Goal: Task Accomplishment & Management: Use online tool/utility

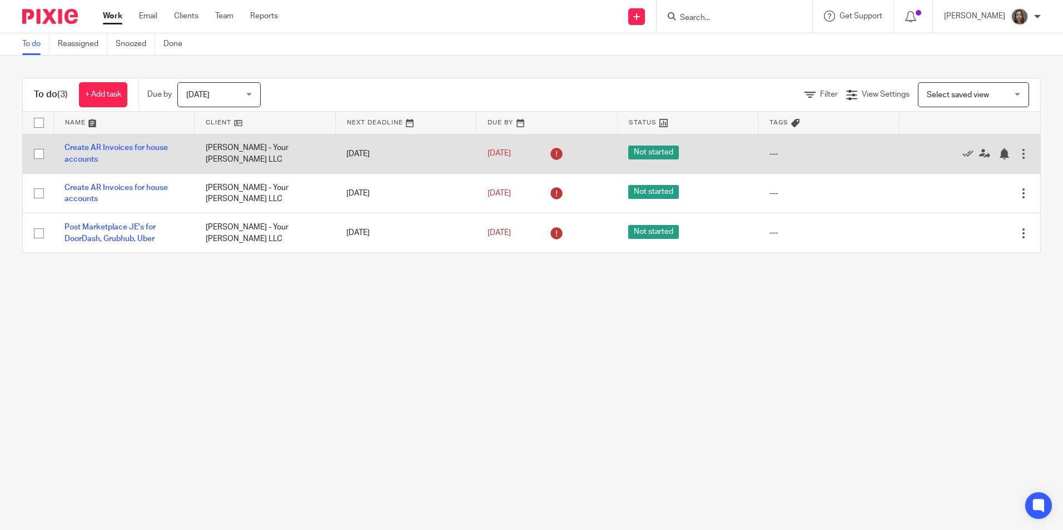
click at [548, 151] on icon at bounding box center [557, 154] width 18 height 18
click at [511, 153] on link "Aug 21, 2025" at bounding box center [513, 154] width 50 height 12
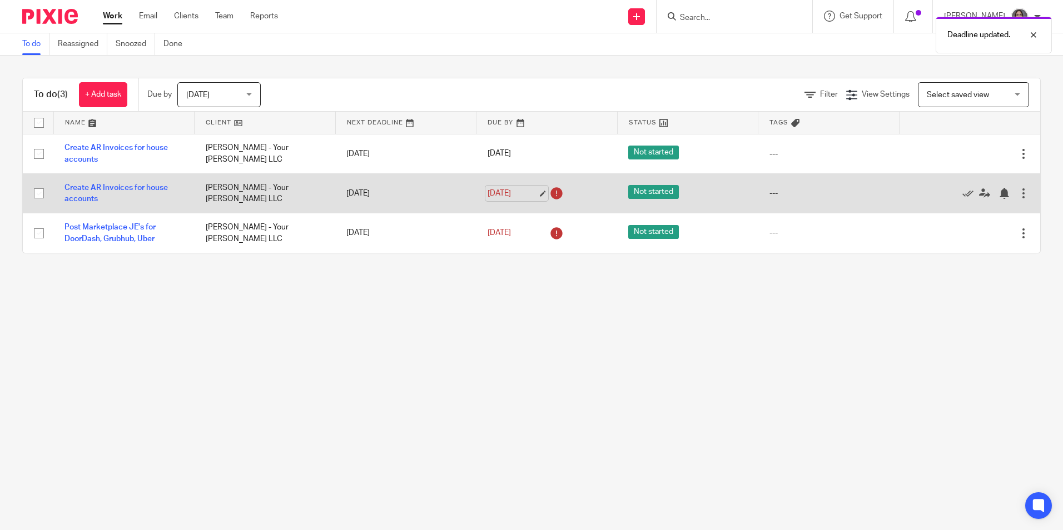
click at [504, 194] on link "Aug 21, 2025" at bounding box center [513, 194] width 50 height 12
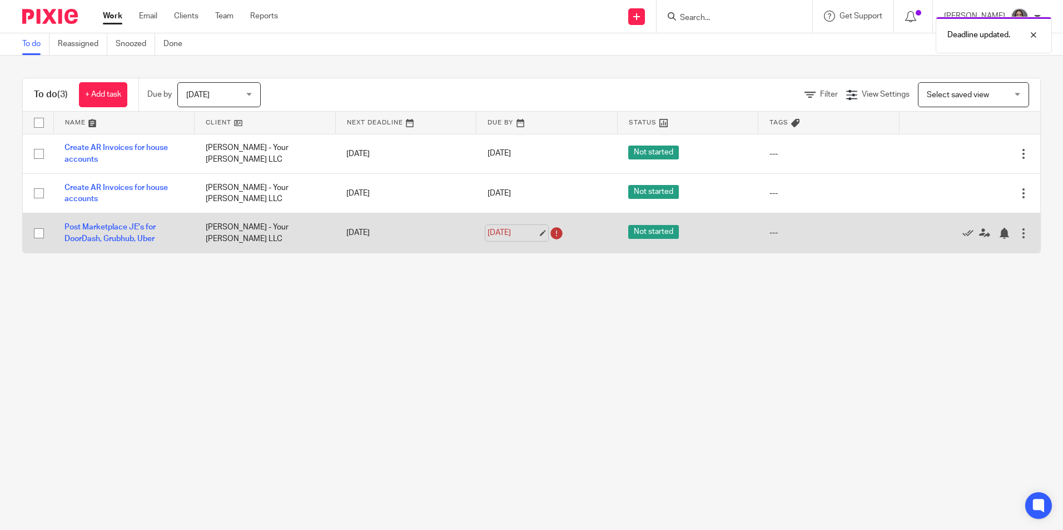
click at [518, 230] on link "Aug 21, 2025" at bounding box center [513, 233] width 50 height 12
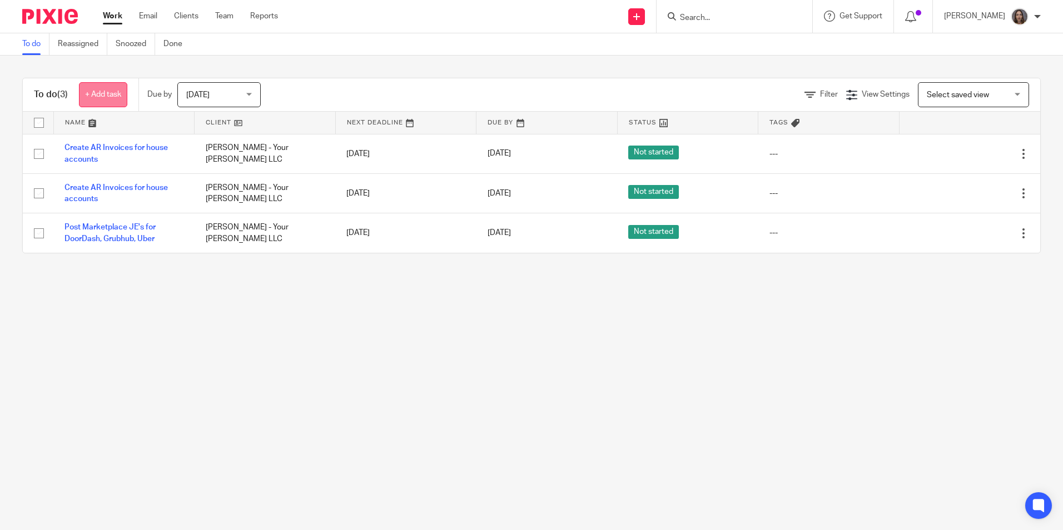
click at [107, 95] on link "+ Add task" at bounding box center [103, 94] width 48 height 25
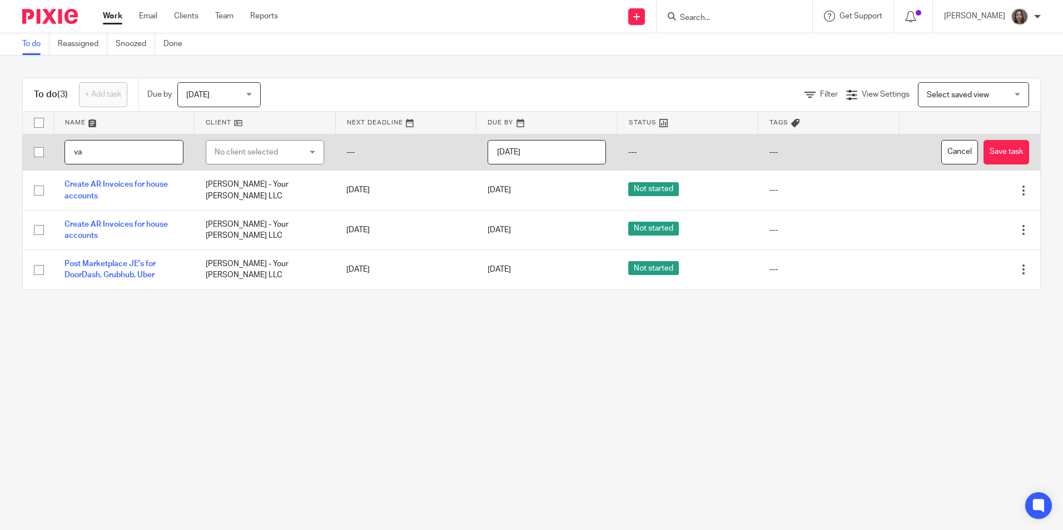
type input "v"
type input "N"
type input "Sales revenue and discounts validation P8"
click at [306, 152] on div "No client selected" at bounding box center [265, 152] width 119 height 25
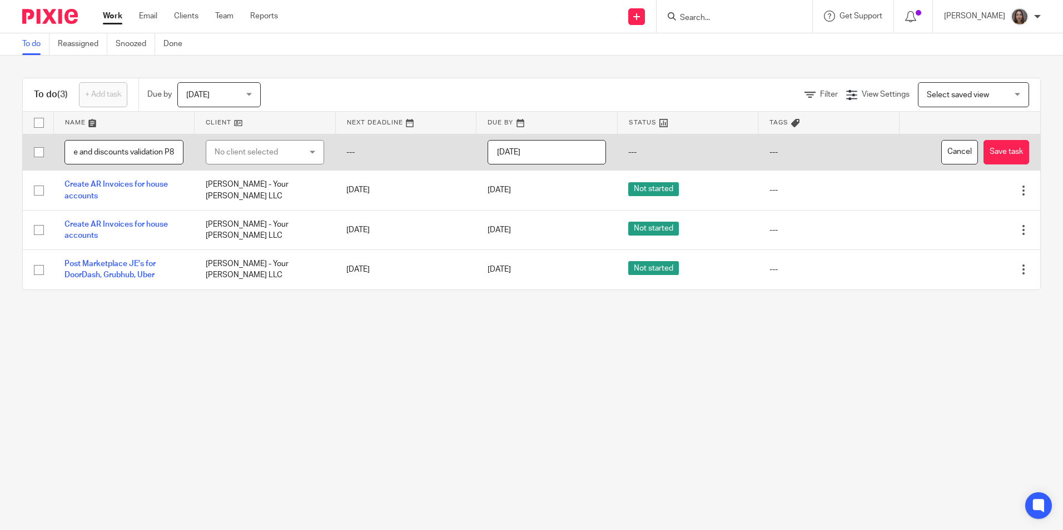
scroll to position [0, 0]
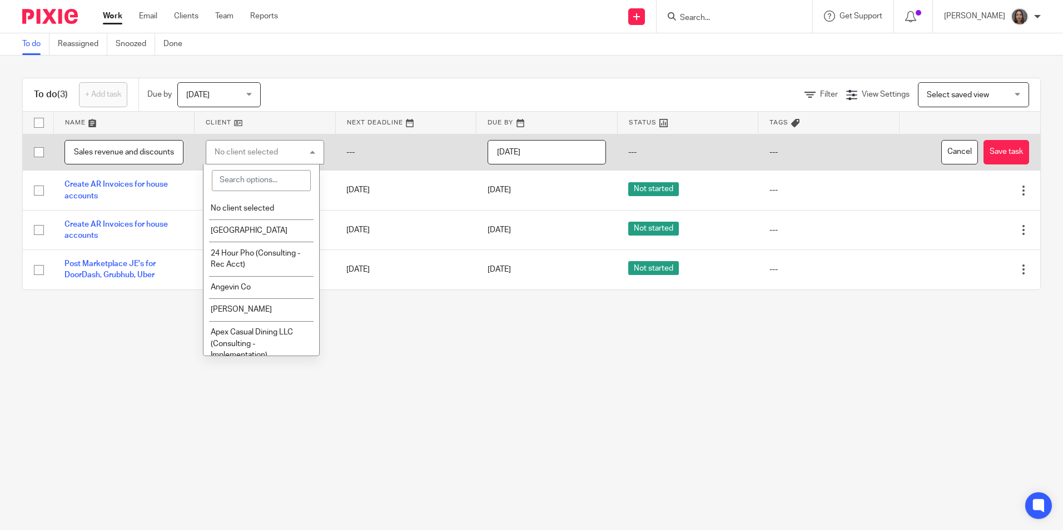
click at [272, 183] on input "search" at bounding box center [261, 180] width 98 height 21
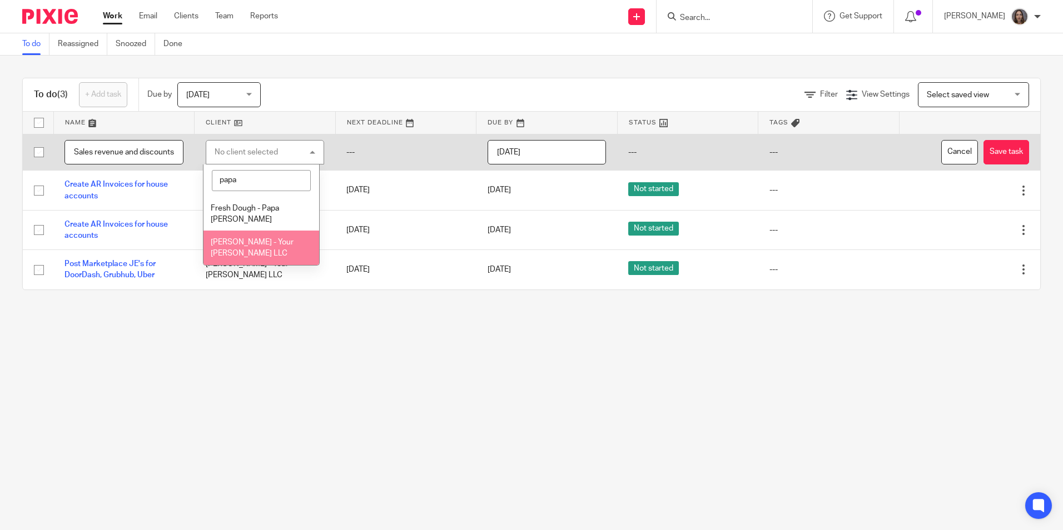
type input "papa"
click at [247, 238] on span "[PERSON_NAME] - Your [PERSON_NAME] LLC" at bounding box center [252, 247] width 83 height 19
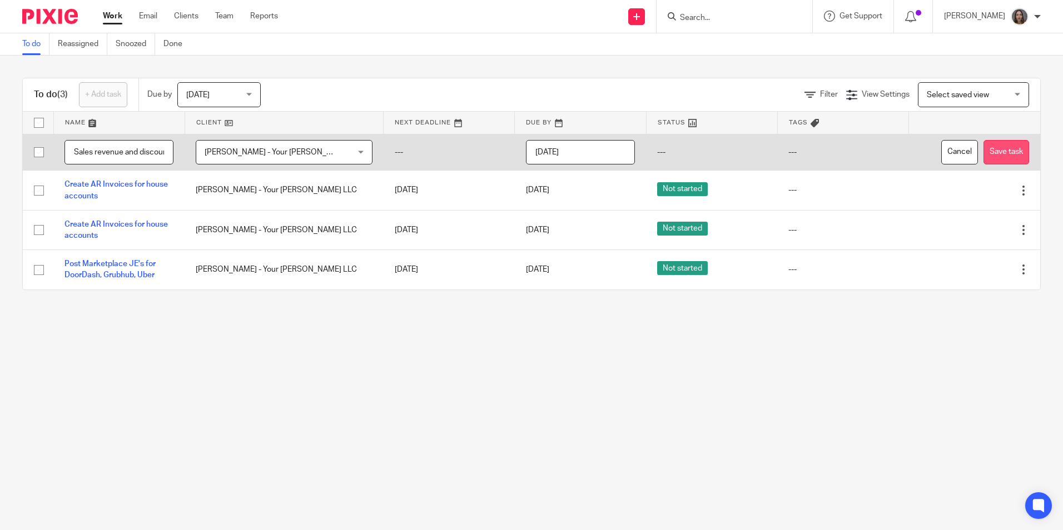
click at [989, 150] on button "Save task" at bounding box center [1006, 152] width 46 height 25
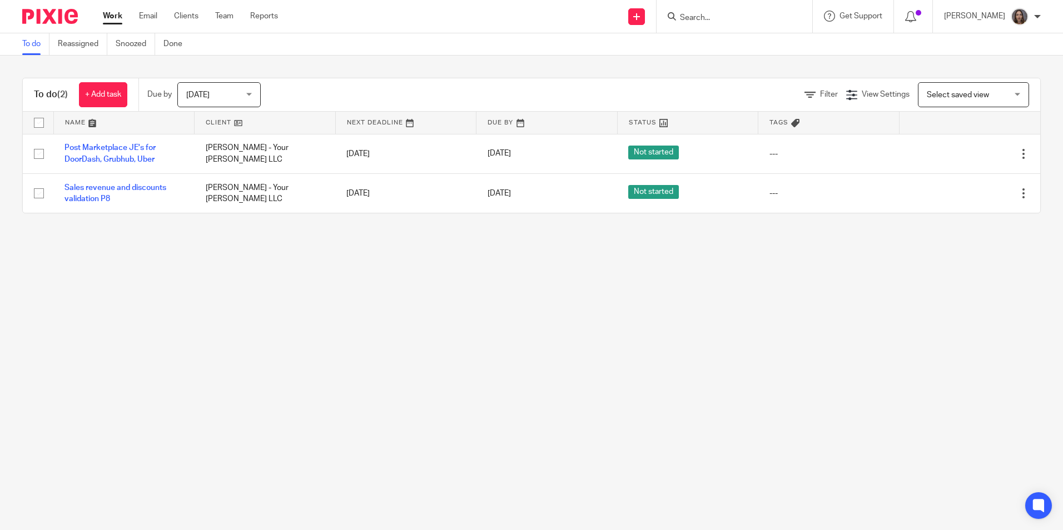
click at [444, 305] on main "To do Reassigned Snoozed Done To do (2) + Add task Due by [DATE] [DATE] [DATE] …" at bounding box center [531, 265] width 1063 height 530
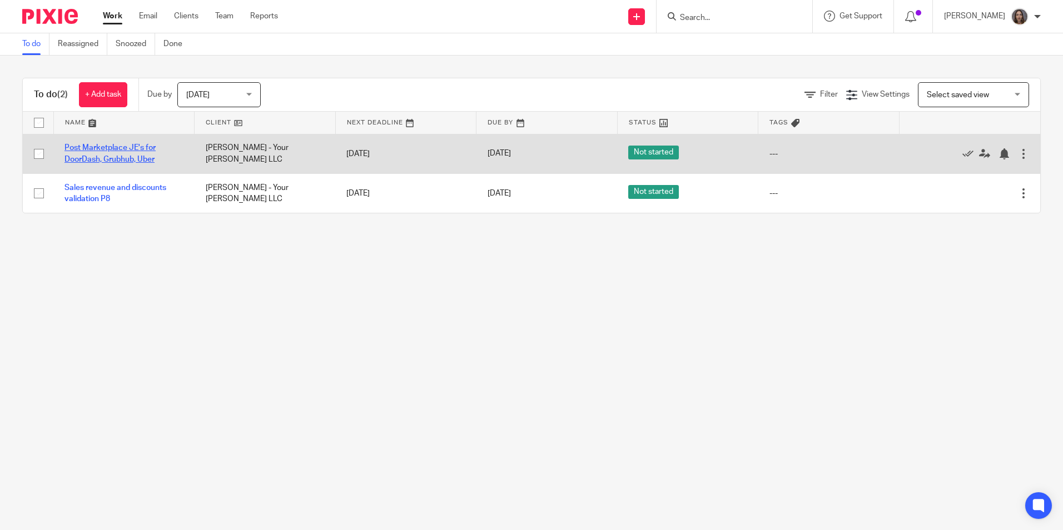
click at [113, 152] on link "Post Marketplace JE's for DoorDash, Grubhub, Uber" at bounding box center [109, 153] width 91 height 19
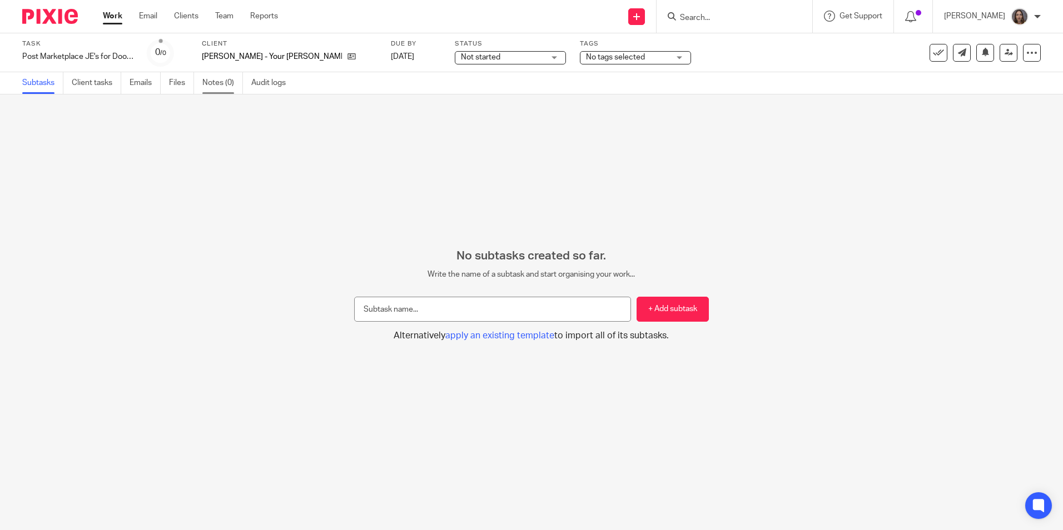
click at [217, 77] on link "Notes (0)" at bounding box center [222, 83] width 41 height 22
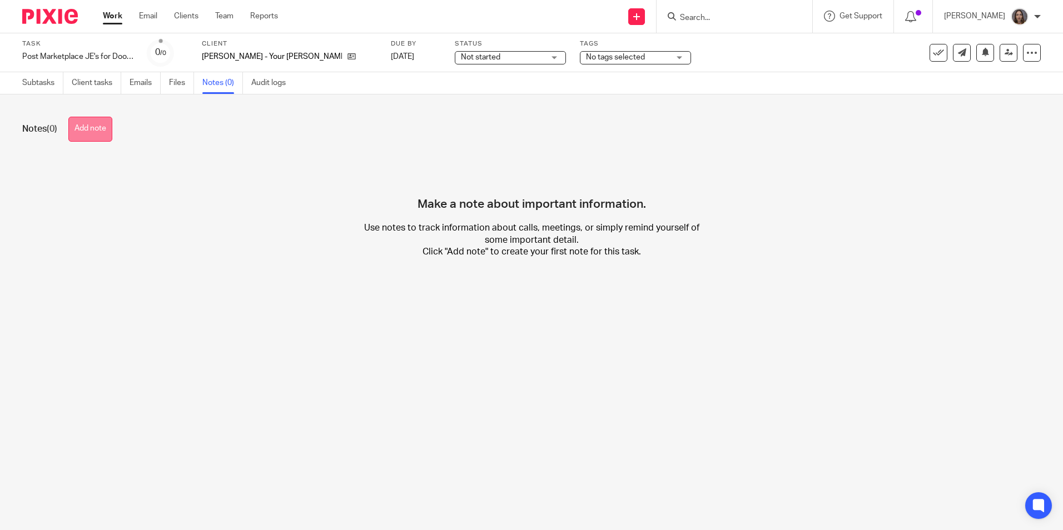
click at [97, 140] on button "Add note" at bounding box center [90, 129] width 44 height 25
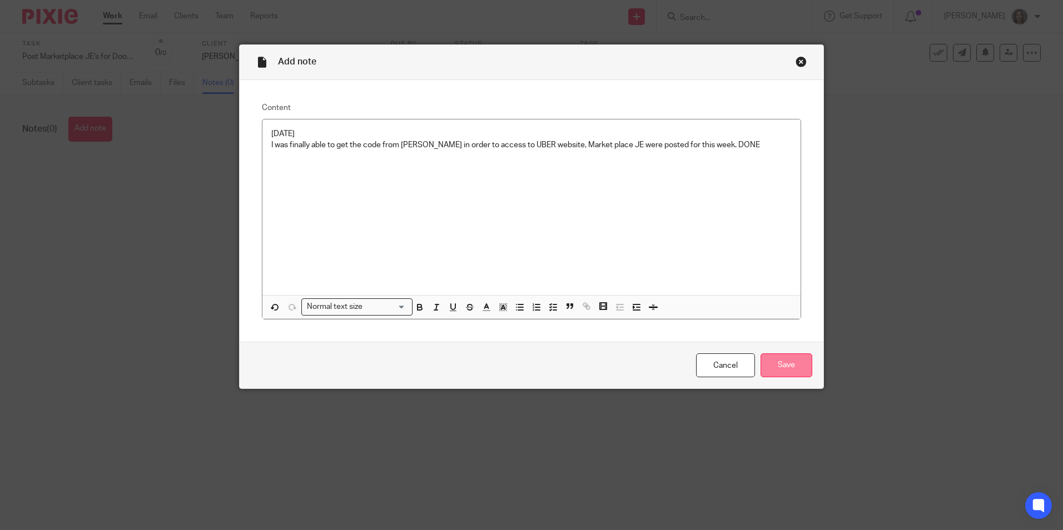
click at [778, 366] on input "Save" at bounding box center [786, 366] width 52 height 24
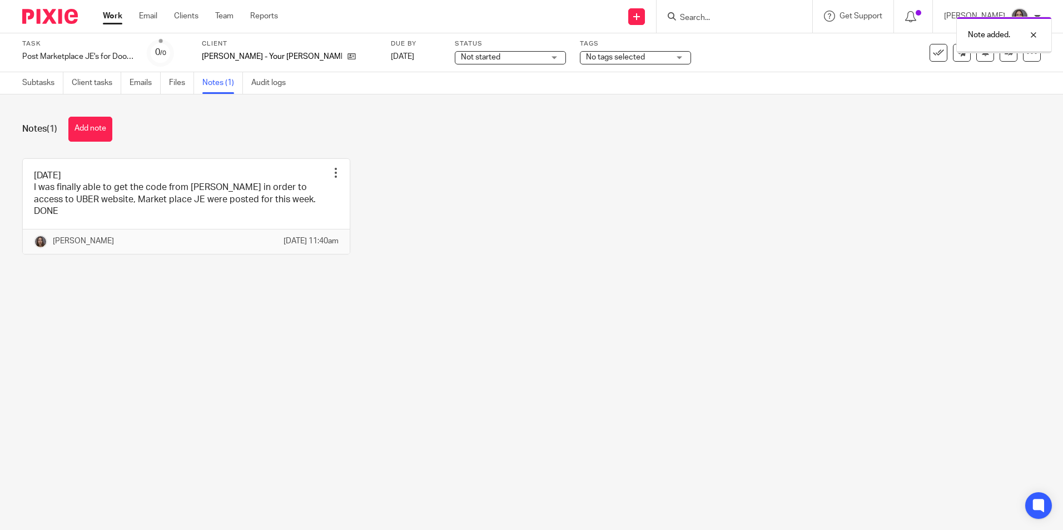
click at [520, 53] on div "Not started Not started" at bounding box center [510, 57] width 111 height 13
click at [473, 100] on li "In progress" at bounding box center [471, 98] width 110 height 23
click at [641, 57] on div "No tags selected" at bounding box center [635, 57] width 111 height 13
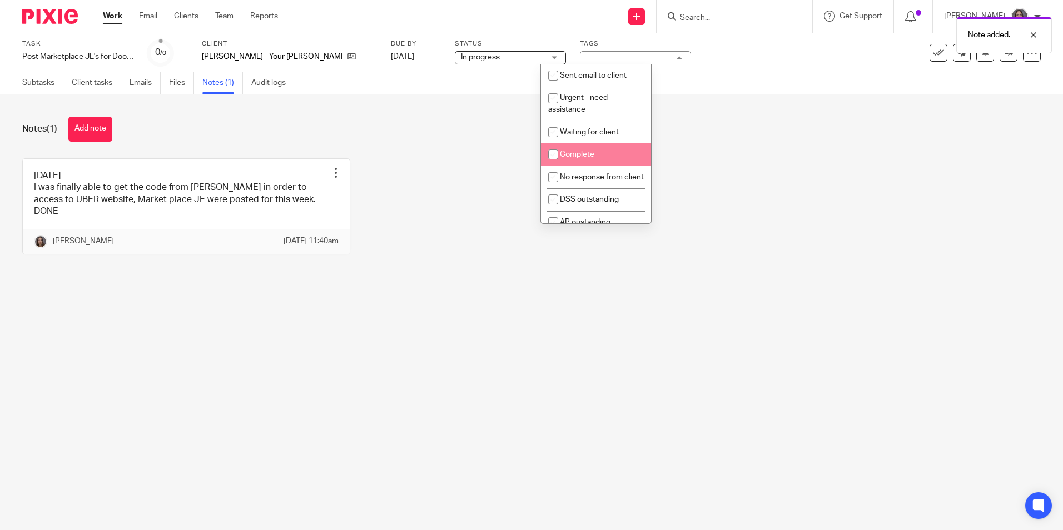
drag, startPoint x: 554, startPoint y: 149, endPoint x: 568, endPoint y: 168, distance: 23.5
click at [554, 149] on input "checkbox" at bounding box center [553, 154] width 21 height 21
checkbox input "true"
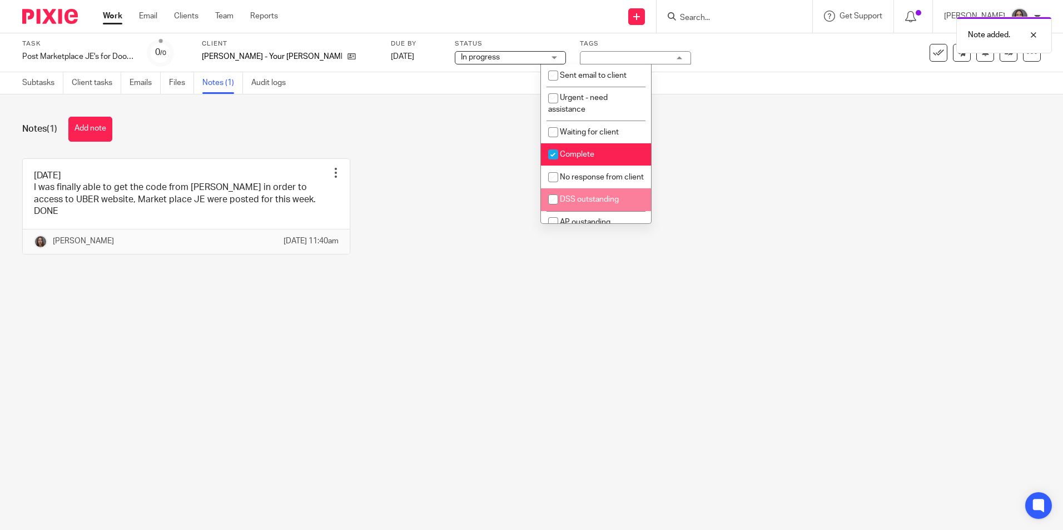
click at [701, 265] on div "8/26/25 I was finally able to get the code from Jess in order to access to UBER…" at bounding box center [523, 214] width 1036 height 113
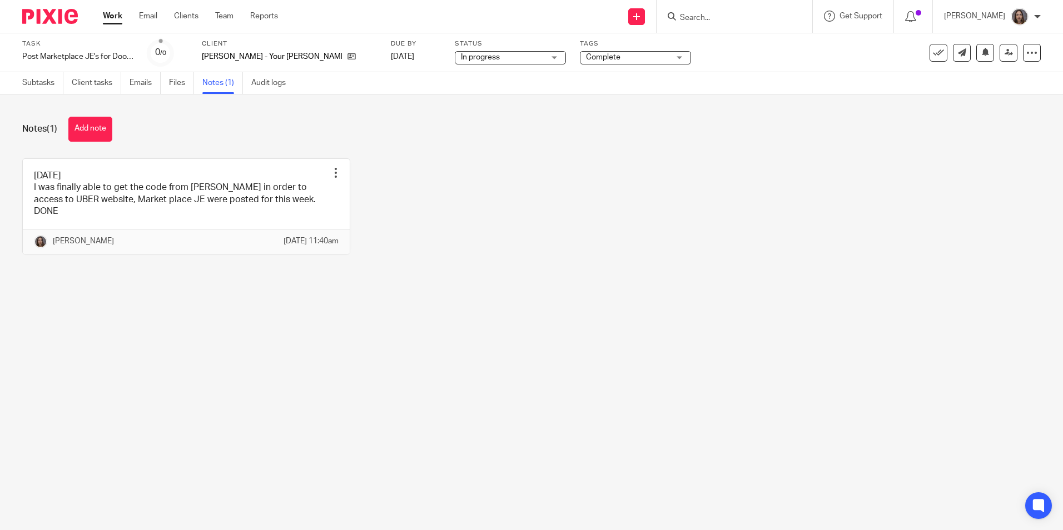
drag, startPoint x: 107, startPoint y: 17, endPoint x: 113, endPoint y: 47, distance: 30.5
click at [107, 17] on link "Work" at bounding box center [112, 16] width 19 height 11
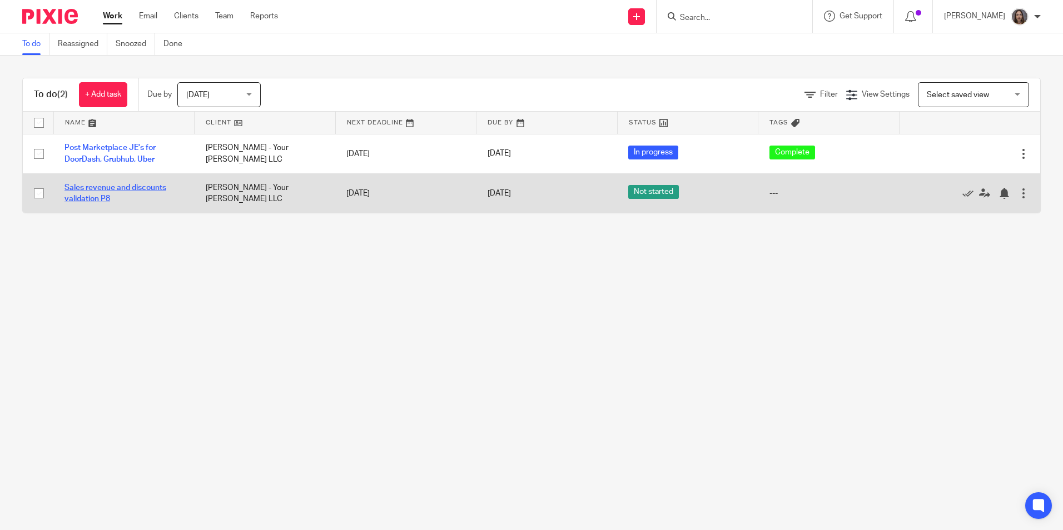
click at [111, 184] on link "Sales revenue and discounts validation P8" at bounding box center [115, 193] width 102 height 19
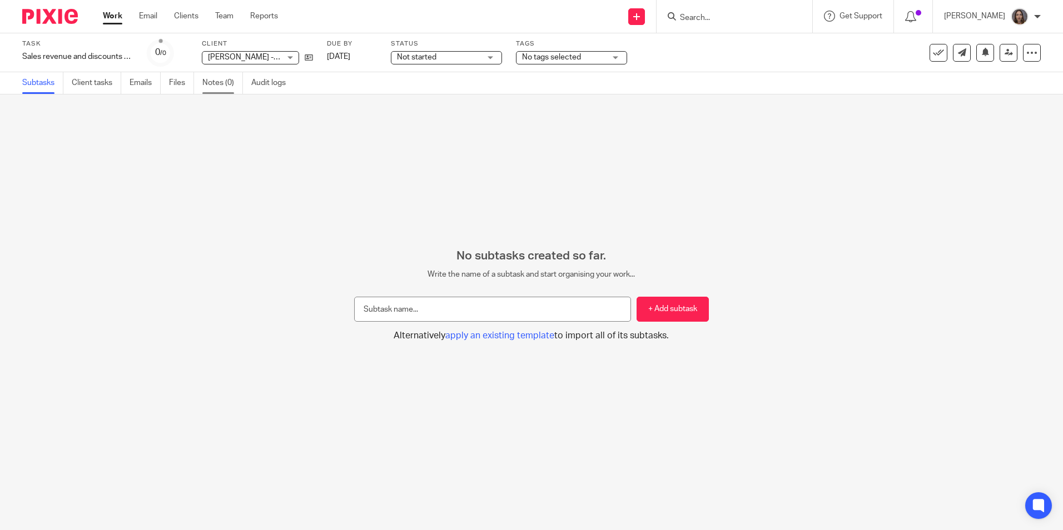
click at [216, 87] on link "Notes (0)" at bounding box center [222, 83] width 41 height 22
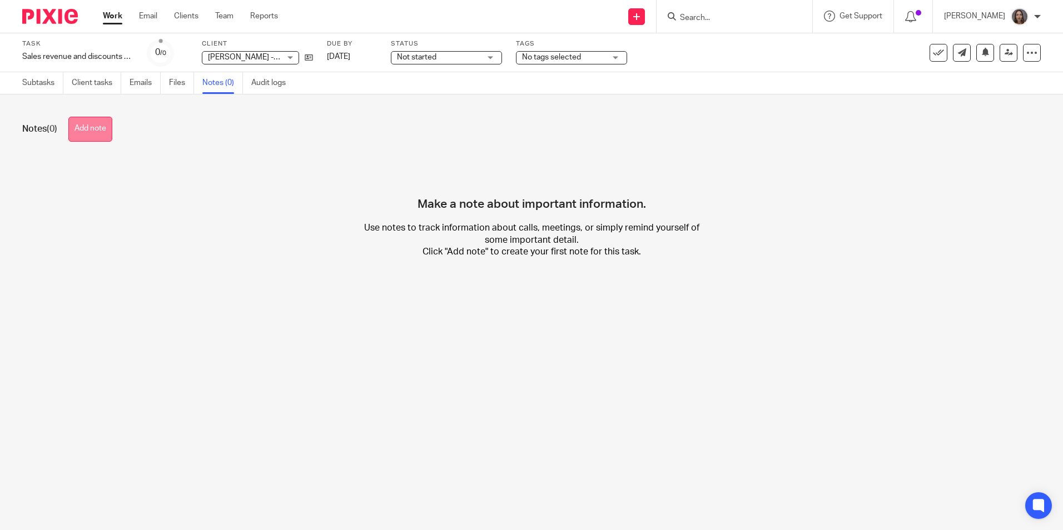
click at [86, 136] on button "Add note" at bounding box center [90, 129] width 44 height 25
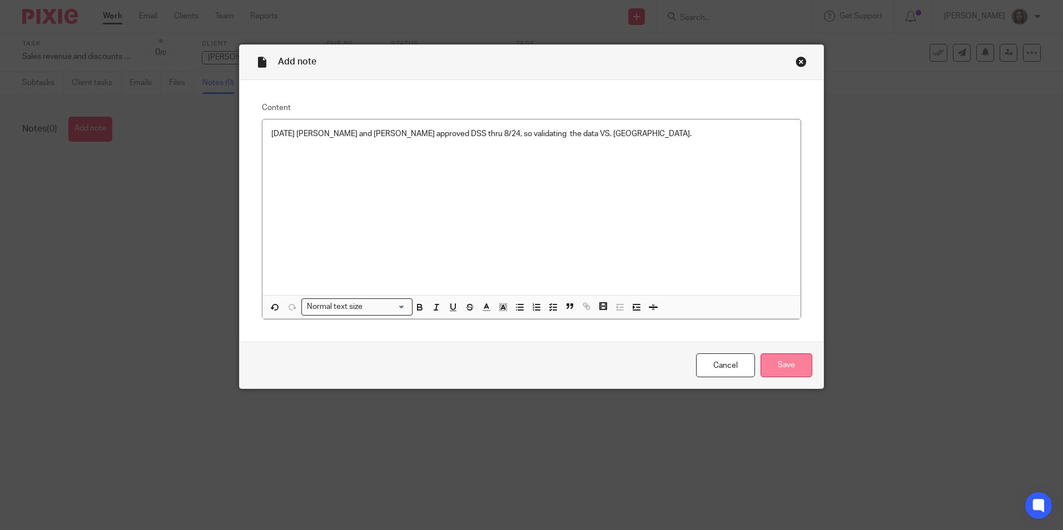
click at [774, 360] on input "Save" at bounding box center [786, 366] width 52 height 24
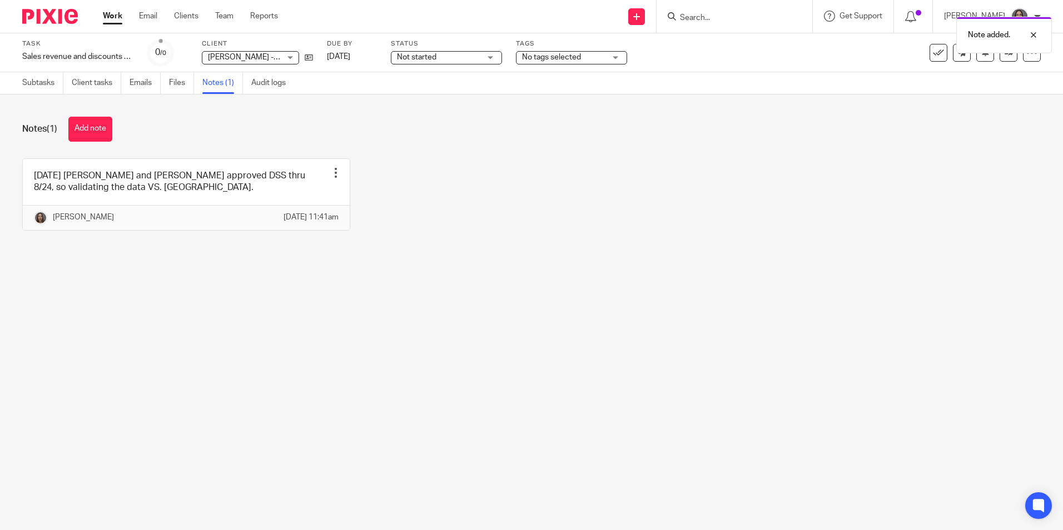
click at [496, 57] on div "Not started Not started" at bounding box center [446, 57] width 111 height 13
click at [441, 98] on li "In progress" at bounding box center [446, 98] width 110 height 23
click at [618, 58] on div "No tags selected" at bounding box center [571, 57] width 111 height 13
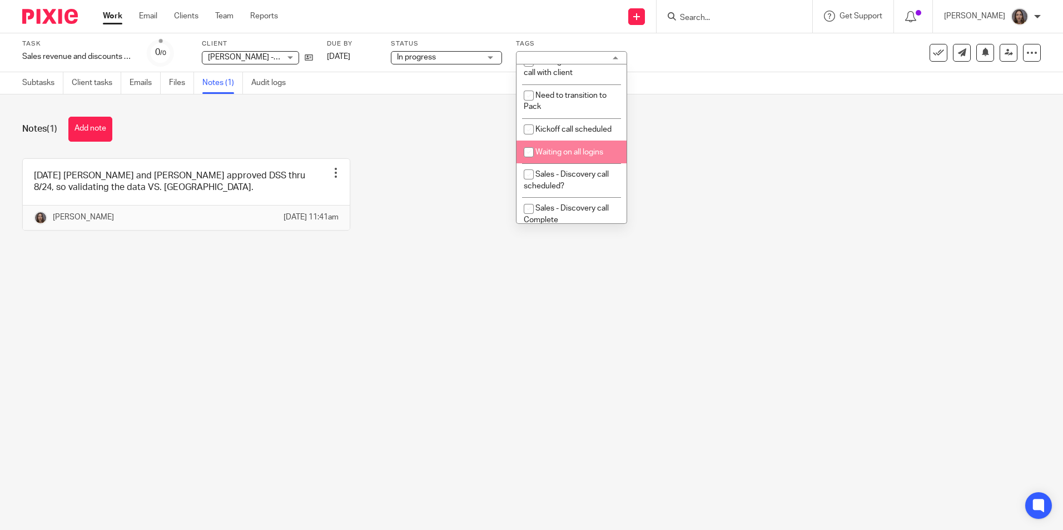
scroll to position [278, 0]
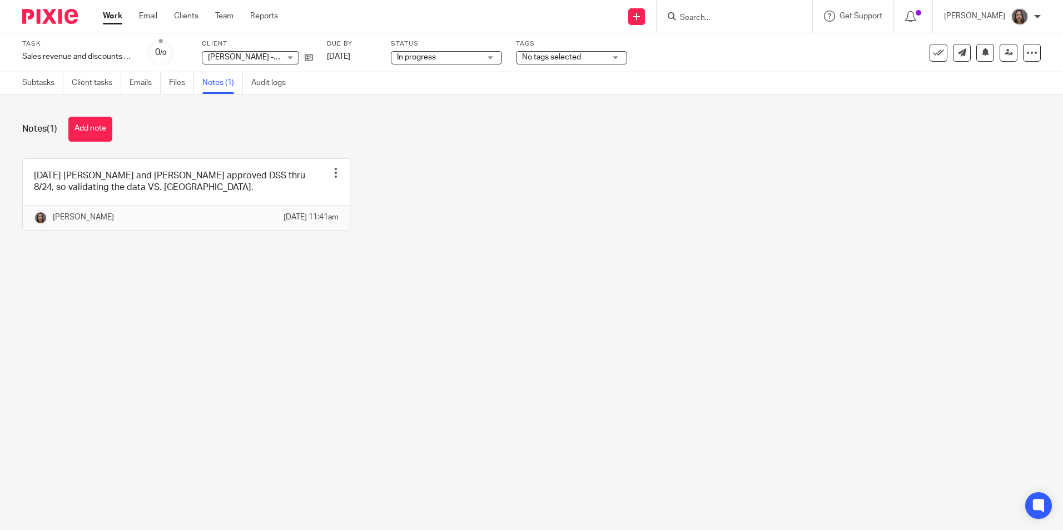
click at [564, 270] on div "Notes (1) Add note [DATE] [PERSON_NAME] and [PERSON_NAME] approved DSS thru 8/2…" at bounding box center [531, 181] width 1063 height 175
